Goal: Transaction & Acquisition: Book appointment/travel/reservation

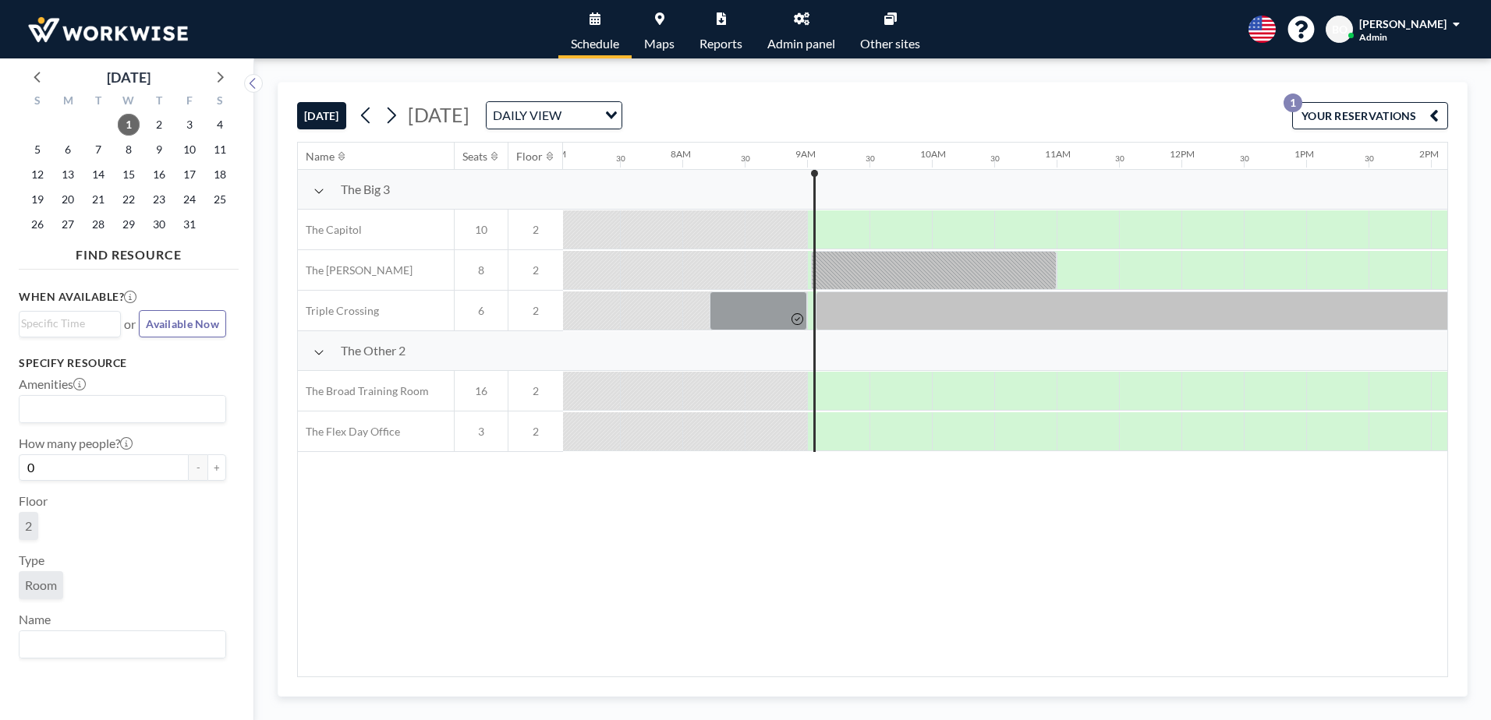
scroll to position [0, 953]
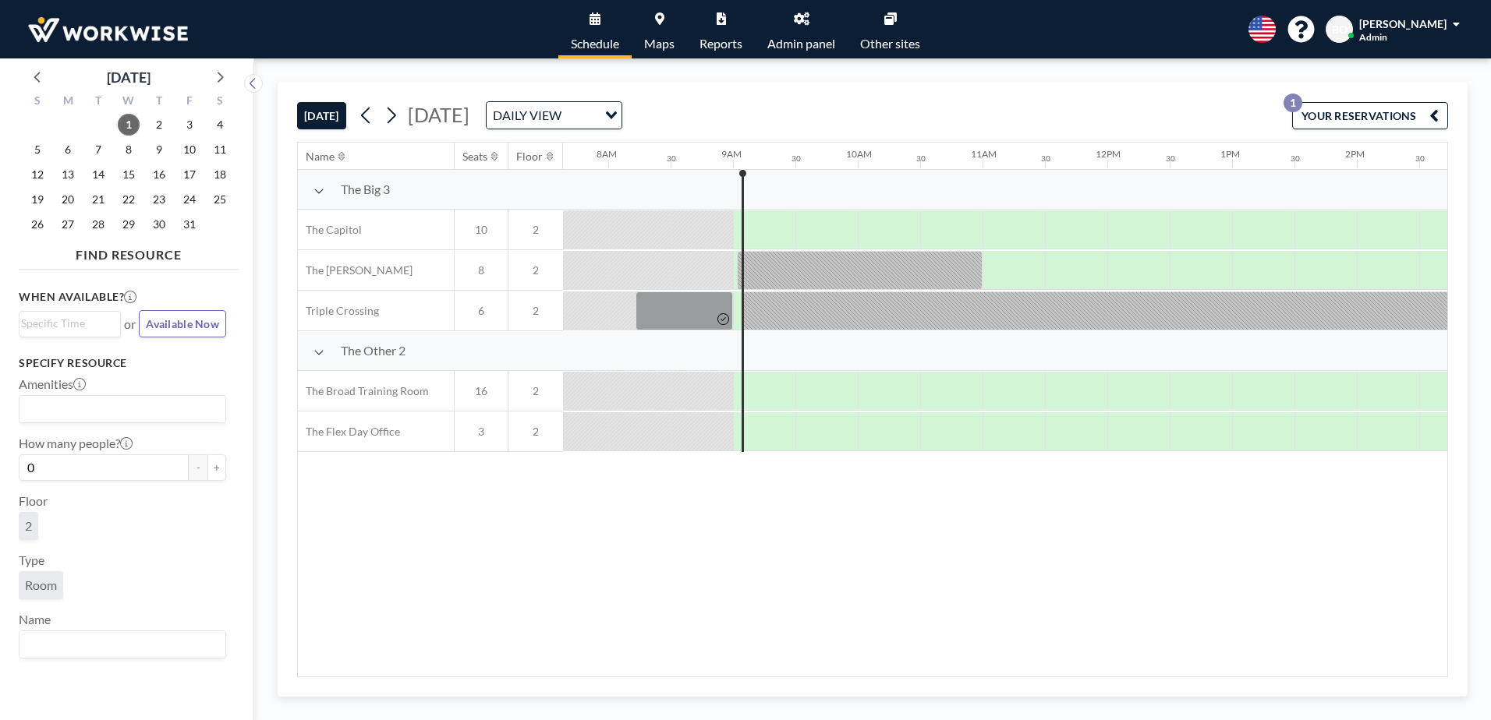
drag, startPoint x: 851, startPoint y: 678, endPoint x: 922, endPoint y: 670, distance: 71.4
click at [922, 670] on div "[DATE] [DATE] DAILY VIEW Loading... YOUR RESERVATIONS 1 Name Seats Floor 12AM 3…" at bounding box center [873, 389] width 1190 height 615
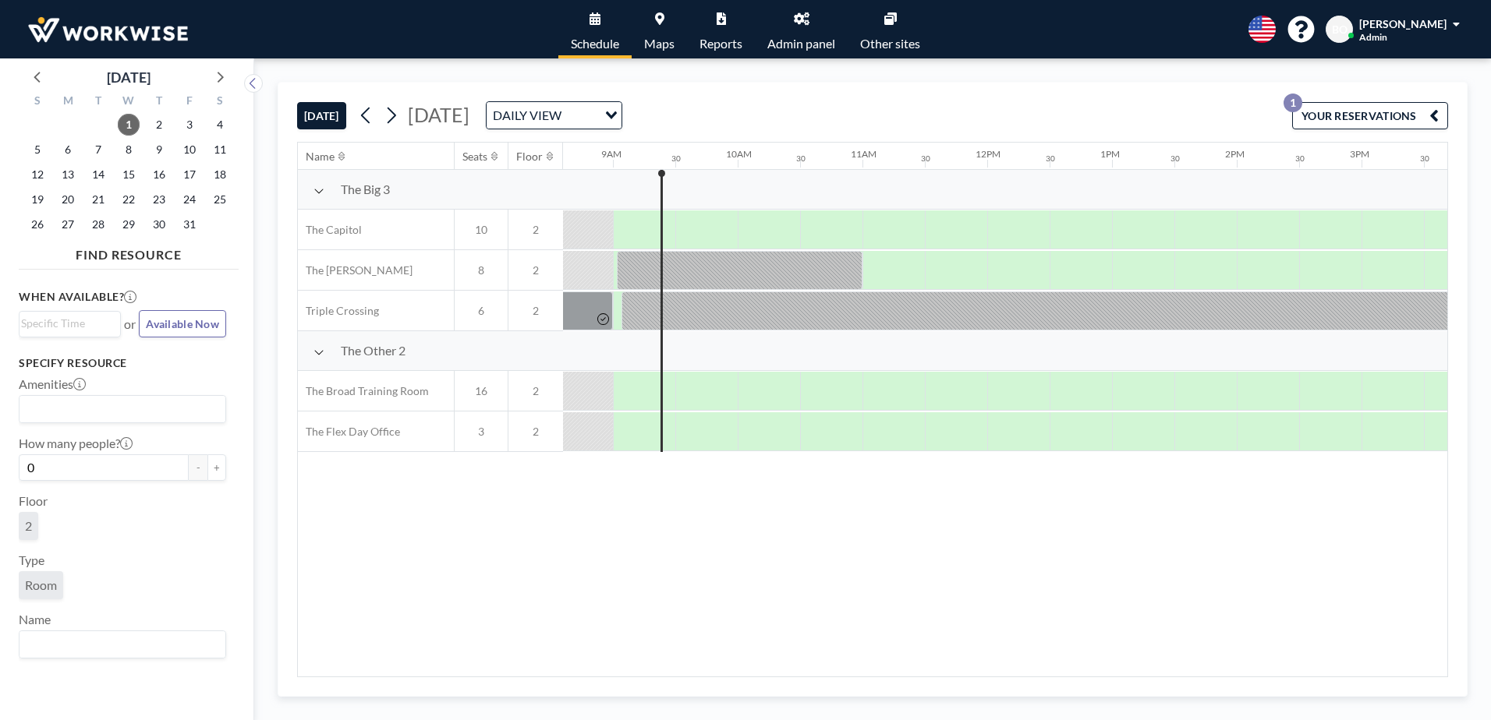
scroll to position [0, 1136]
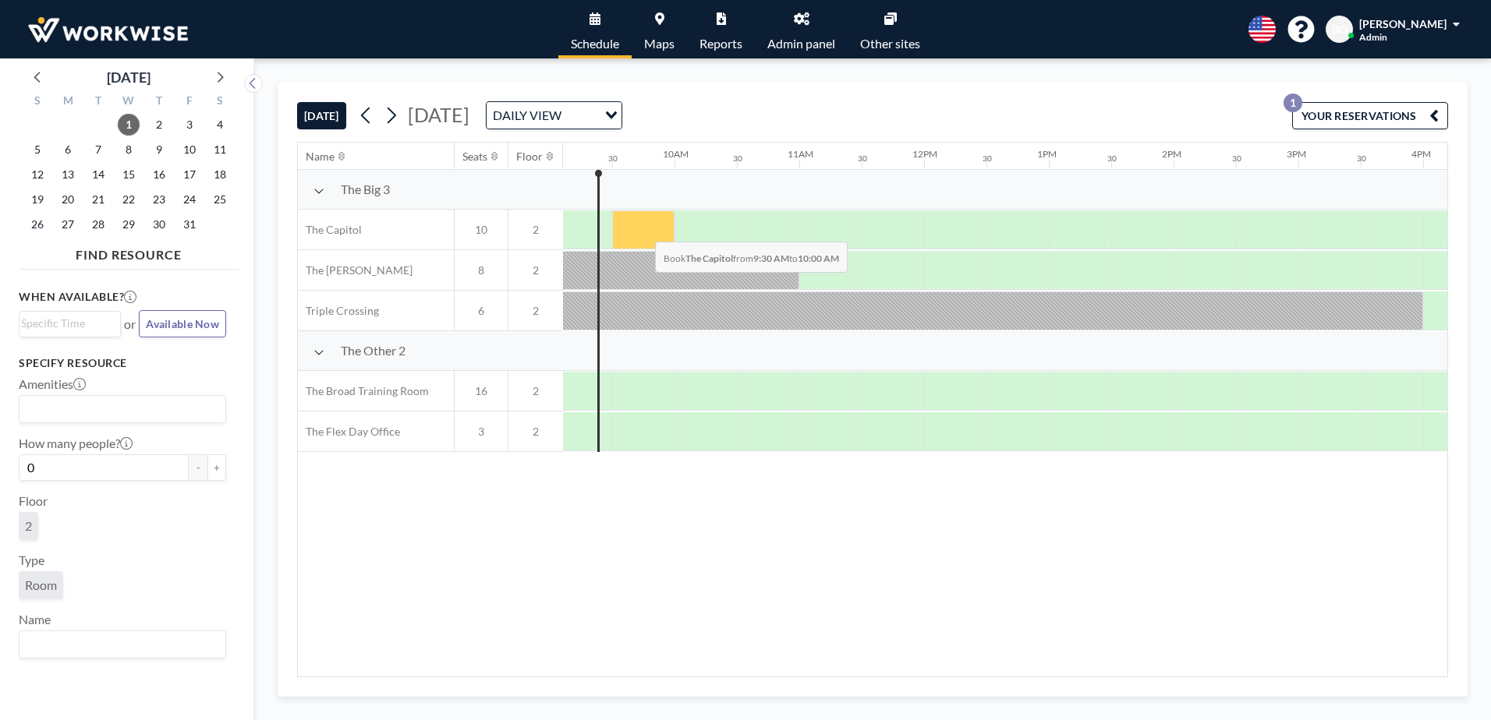
click at [643, 230] on div at bounding box center [643, 230] width 62 height 39
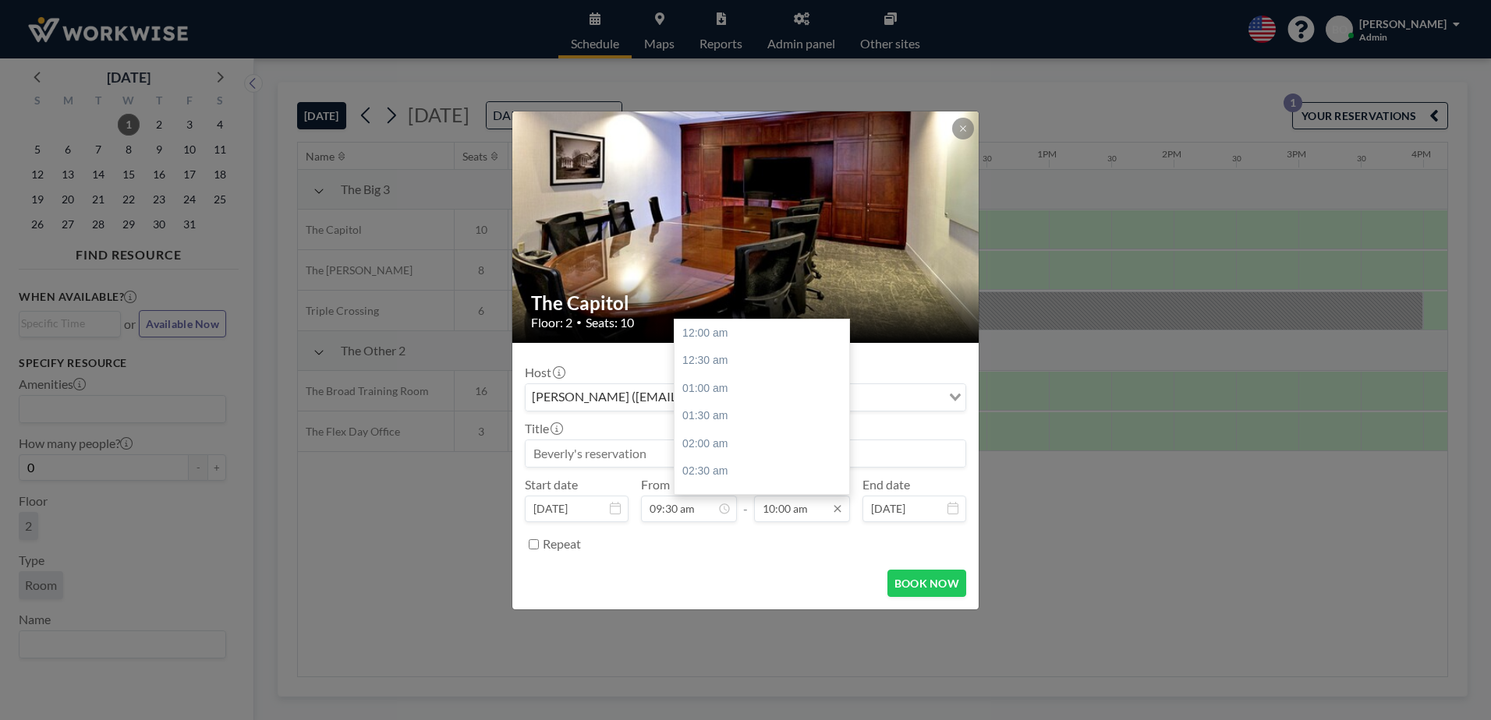
scroll to position [555, 0]
click at [717, 467] on div "12:30 pm" at bounding box center [765, 472] width 182 height 28
type input "12:30 pm"
click at [667, 395] on div "[PERSON_NAME] ([EMAIL_ADDRESS][DOMAIN_NAME])" at bounding box center [734, 395] width 416 height 23
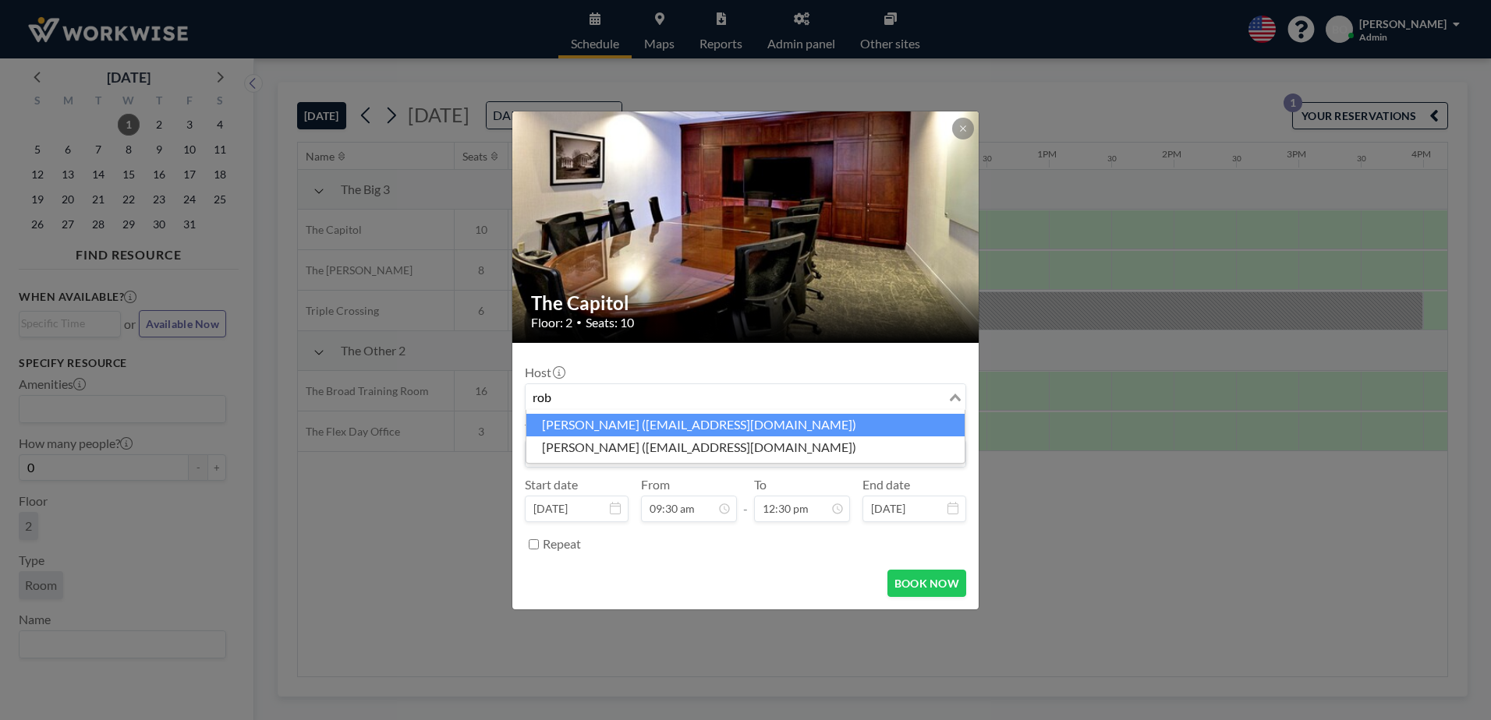
click at [643, 428] on li "[PERSON_NAME] ([EMAIL_ADDRESS][DOMAIN_NAME])" at bounding box center [745, 425] width 438 height 23
type input "rob"
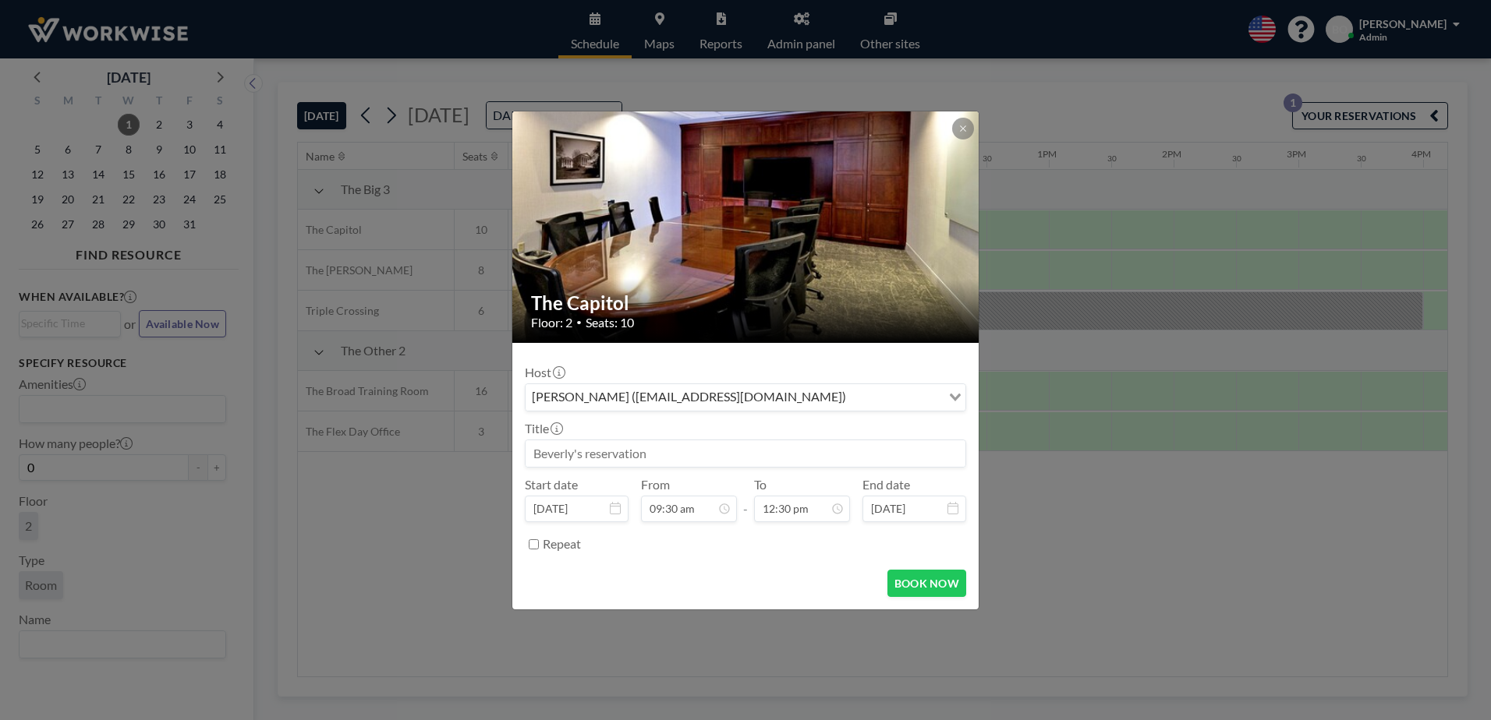
click at [624, 458] on input at bounding box center [746, 454] width 440 height 27
type input "CBB Reservation"
click at [925, 587] on button "BOOK NOW" at bounding box center [926, 583] width 79 height 27
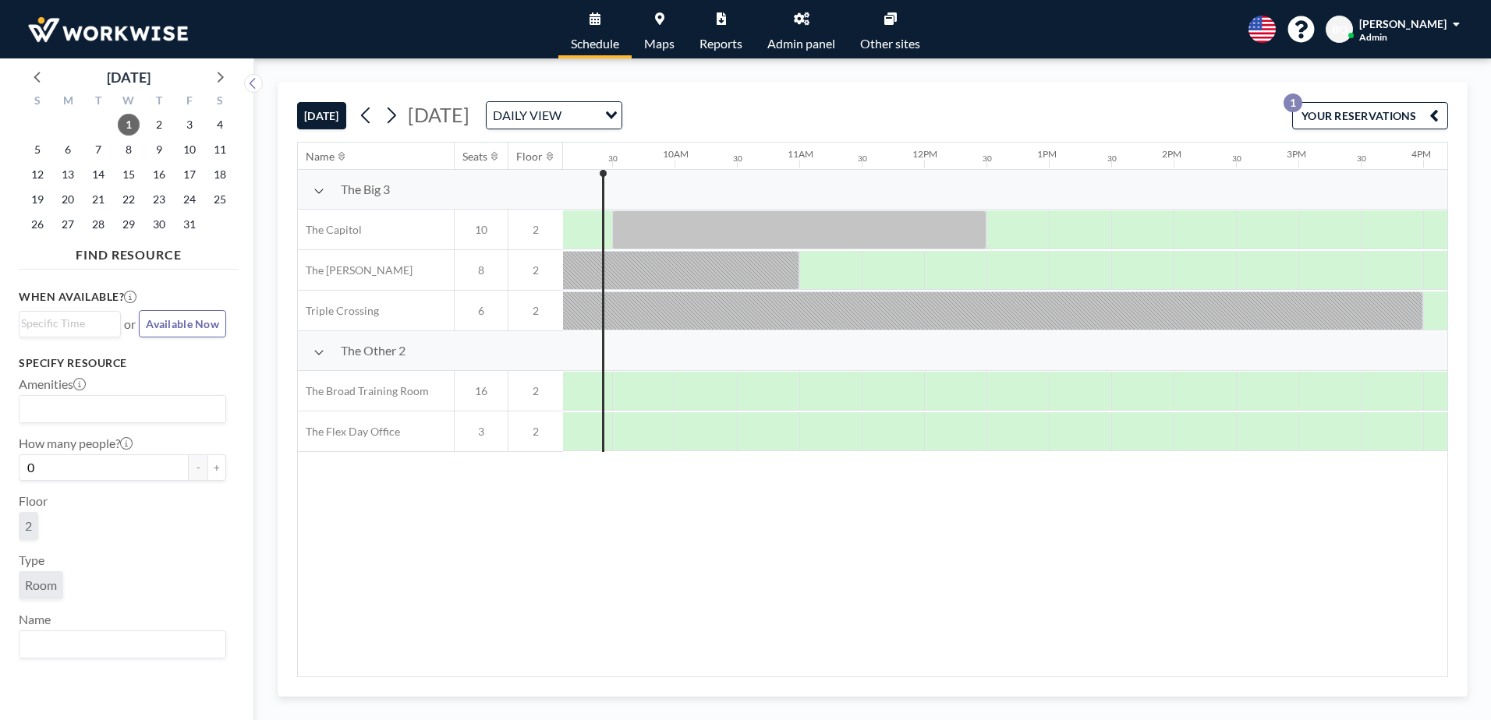
click at [1428, 26] on span "[PERSON_NAME]" at bounding box center [1402, 23] width 87 height 13
click at [1422, 101] on span "Log out" at bounding box center [1413, 106] width 36 height 16
